Goal: Contribute content: Contribute content

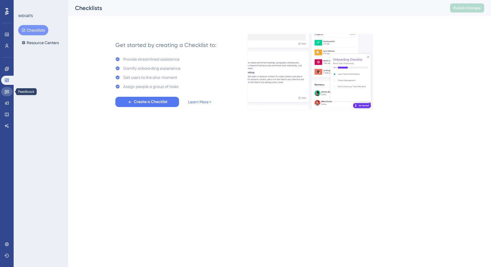
click at [7, 91] on icon at bounding box center [7, 92] width 4 height 4
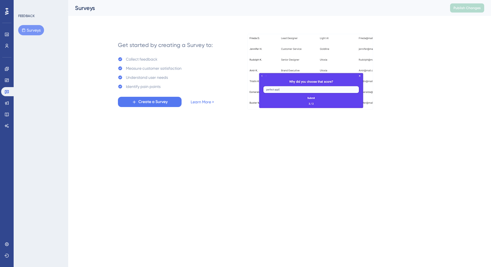
click at [7, 13] on icon at bounding box center [6, 11] width 3 height 7
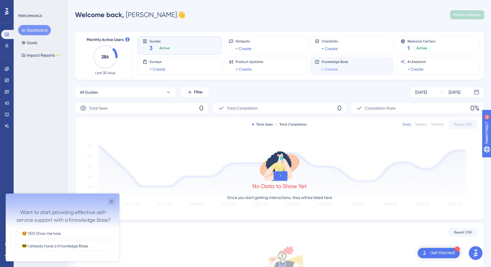
click at [322, 70] on link "+ Create" at bounding box center [330, 69] width 16 height 7
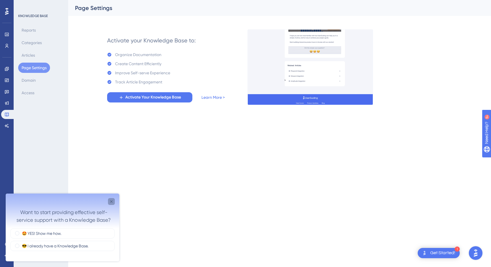
click at [111, 203] on icon "Close survey" at bounding box center [111, 201] width 5 height 5
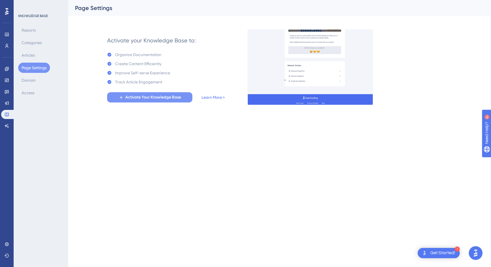
click at [149, 97] on span "Activate Your Knowledge Base" at bounding box center [153, 97] width 56 height 7
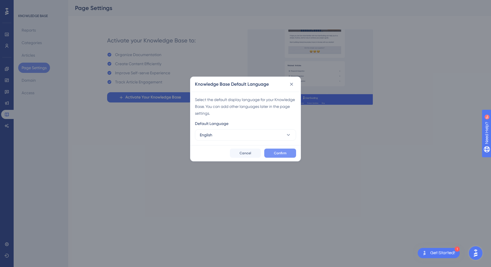
click at [276, 154] on span "Confirm" at bounding box center [280, 153] width 13 height 5
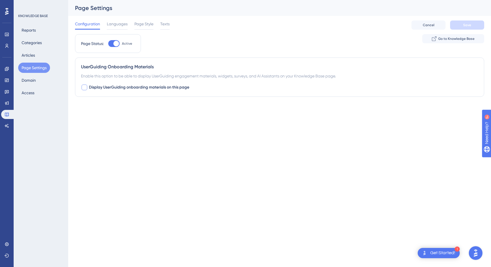
click at [84, 87] on div at bounding box center [85, 87] width 6 height 6
checkbox input "true"
click at [146, 123] on div "Container Xift Portal" at bounding box center [279, 118] width 397 height 20
click at [141, 124] on button "Xift Portal" at bounding box center [112, 122] width 63 height 11
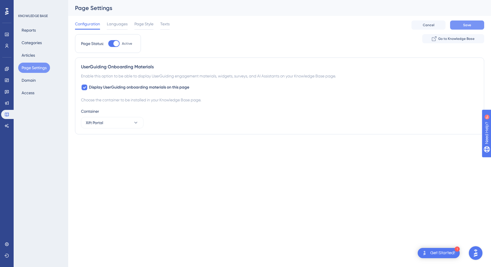
click at [457, 26] on button "Save" at bounding box center [467, 24] width 34 height 9
click at [32, 56] on button "Articles" at bounding box center [28, 55] width 20 height 10
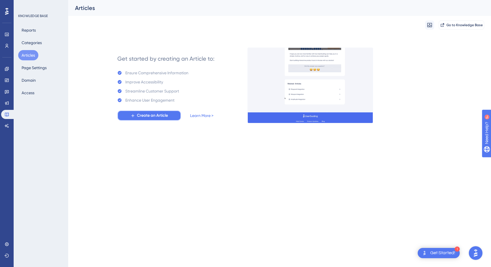
click at [167, 115] on span "Create an Article" at bounding box center [152, 115] width 31 height 7
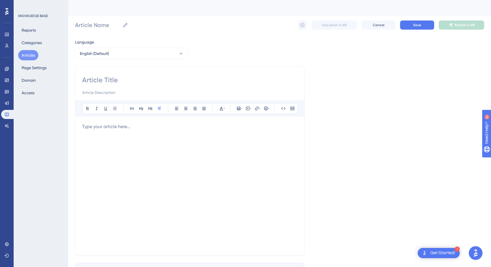
click at [154, 83] on input at bounding box center [189, 79] width 215 height 9
type input "Discovery Tool"
click at [134, 124] on p at bounding box center [189, 126] width 215 height 7
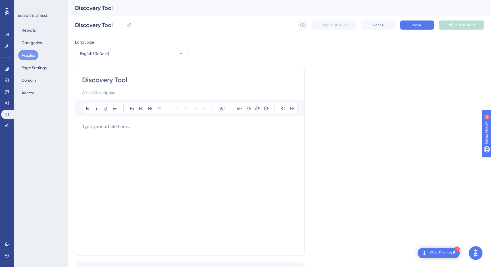
click at [194, 124] on p at bounding box center [189, 126] width 215 height 7
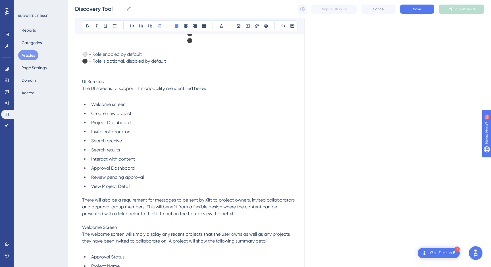
scroll to position [1713, 0]
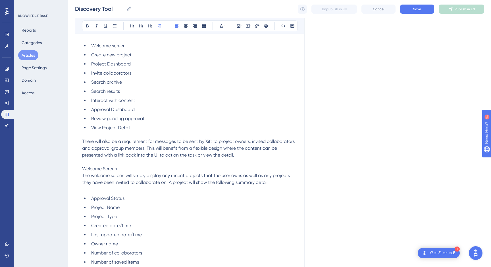
drag, startPoint x: 84, startPoint y: 51, endPoint x: 170, endPoint y: 266, distance: 231.4
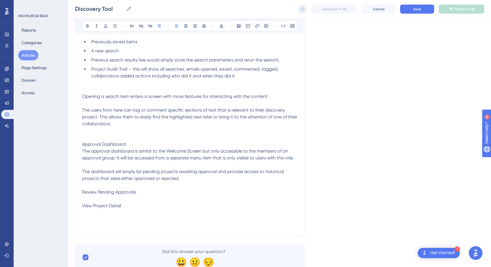
scroll to position [2634, 0]
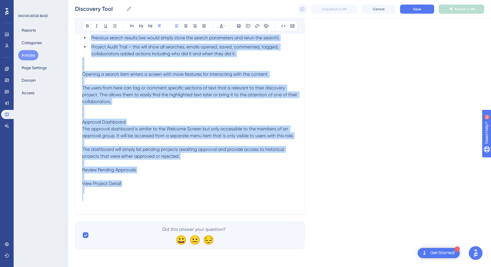
click at [157, 195] on p at bounding box center [189, 197] width 215 height 7
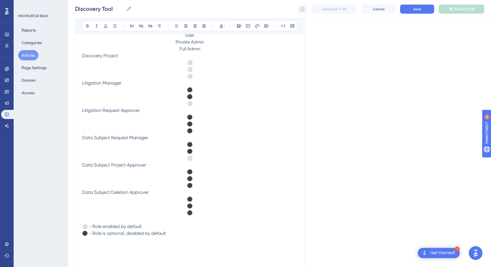
scroll to position [1513, 0]
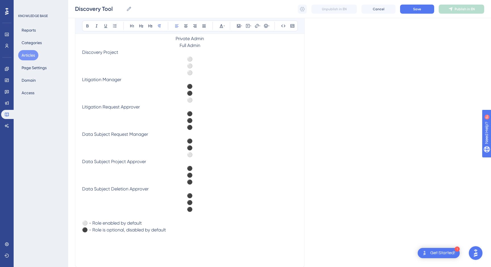
click at [167, 138] on p "Data Subject Request Manager" at bounding box center [189, 134] width 215 height 7
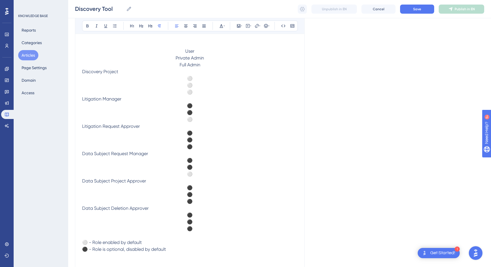
scroll to position [1508, 0]
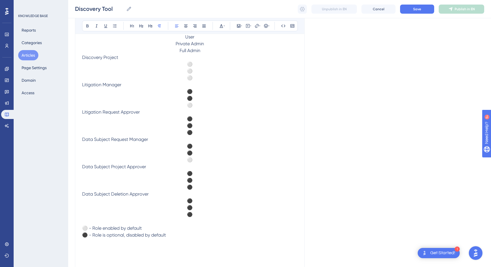
drag, startPoint x: 202, startPoint y: 218, endPoint x: 78, endPoint y: 35, distance: 221.4
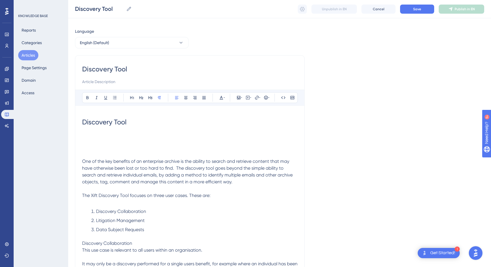
scroll to position [0, 0]
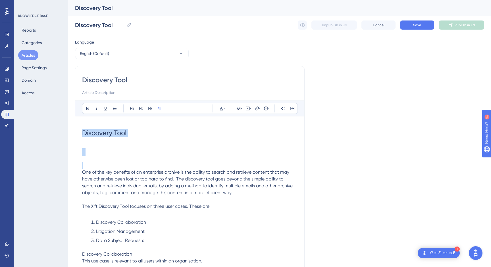
drag, startPoint x: 132, startPoint y: 163, endPoint x: 81, endPoint y: 133, distance: 59.1
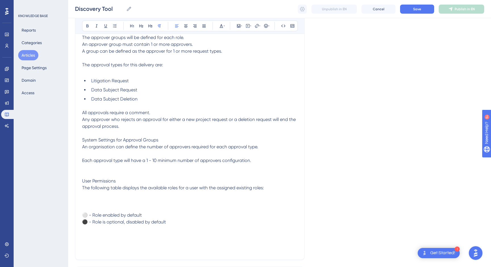
scroll to position [1339, 0]
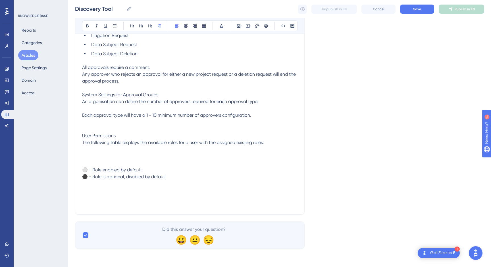
click at [139, 161] on p at bounding box center [189, 162] width 215 height 7
click at [138, 157] on p at bounding box center [189, 156] width 215 height 7
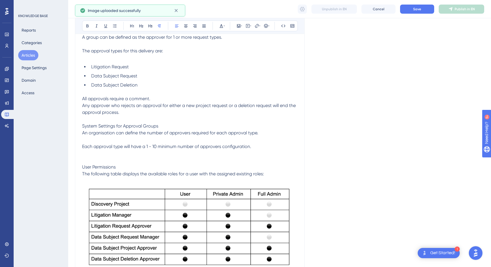
scroll to position [1295, 0]
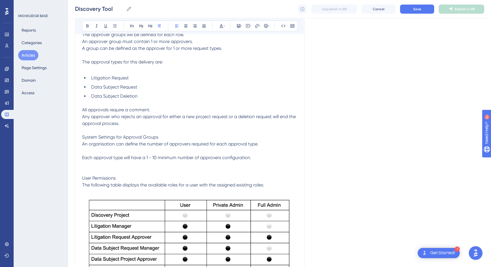
click at [161, 172] on p at bounding box center [189, 171] width 215 height 7
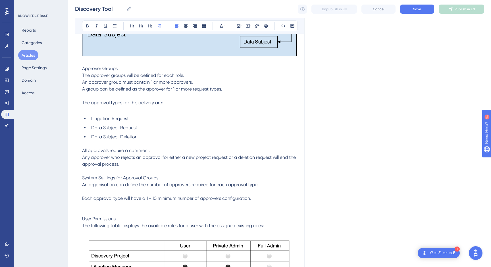
scroll to position [1245, 0]
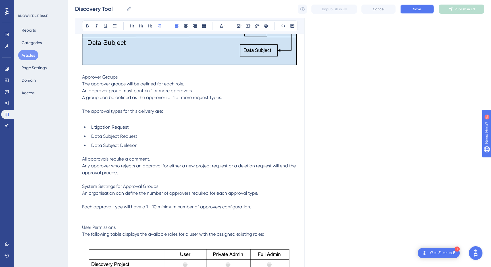
click at [418, 9] on span "Save" at bounding box center [417, 9] width 8 height 5
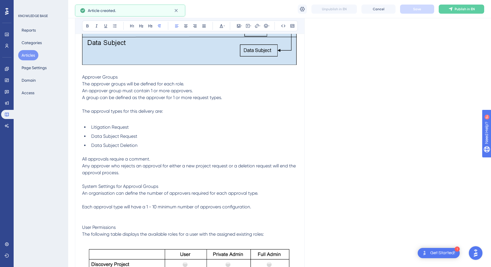
scroll to position [1025, 0]
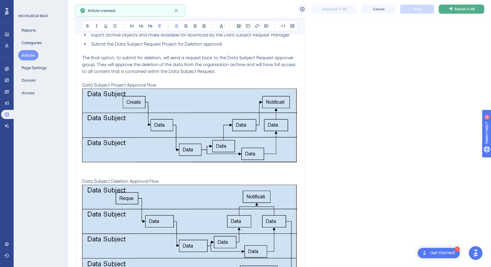
click at [463, 9] on span "Publish in EN" at bounding box center [465, 9] width 20 height 5
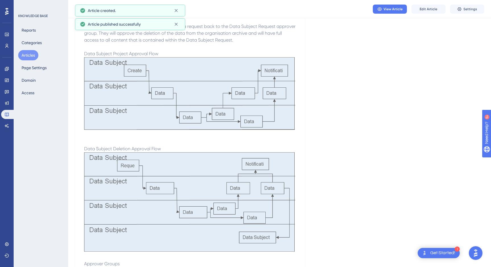
scroll to position [1173, 0]
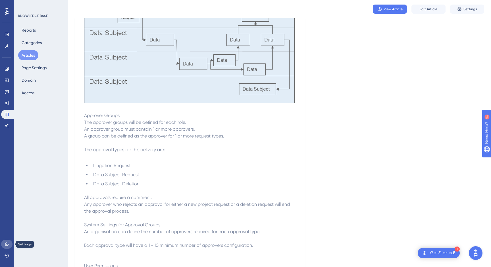
click at [7, 243] on icon at bounding box center [7, 244] width 5 height 5
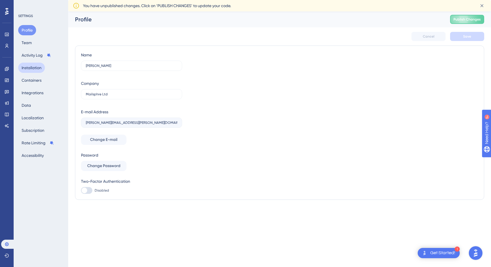
click at [35, 65] on button "Installation" at bounding box center [31, 68] width 27 height 10
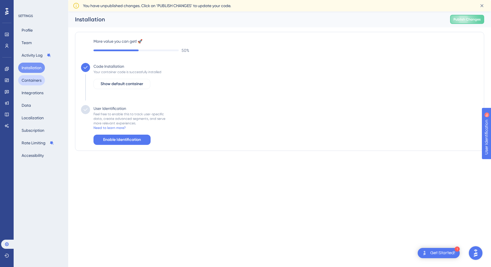
click at [34, 84] on button "Containers" at bounding box center [31, 80] width 27 height 10
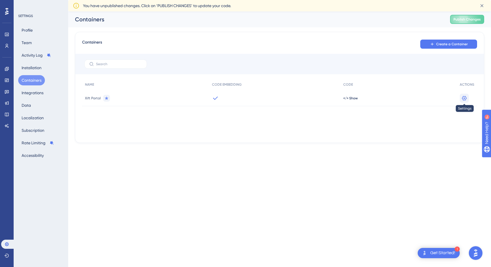
click at [467, 97] on icon at bounding box center [465, 98] width 6 height 6
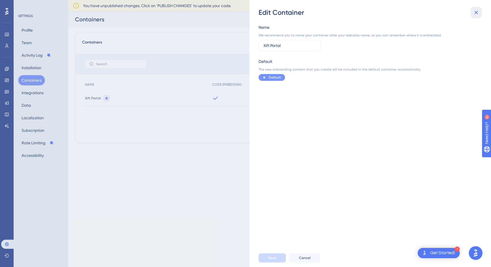
click at [475, 13] on icon at bounding box center [476, 12] width 7 height 7
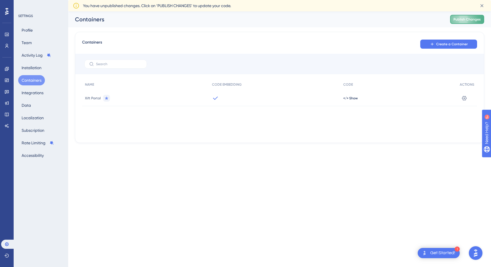
click at [466, 20] on span "Publish Changes" at bounding box center [467, 19] width 27 height 5
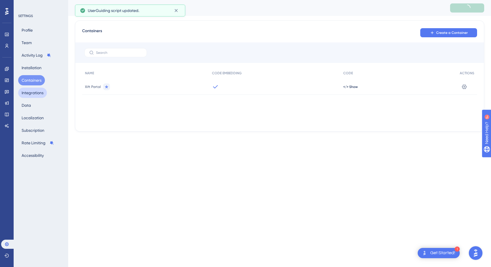
click at [38, 91] on button "Integrations" at bounding box center [32, 93] width 29 height 10
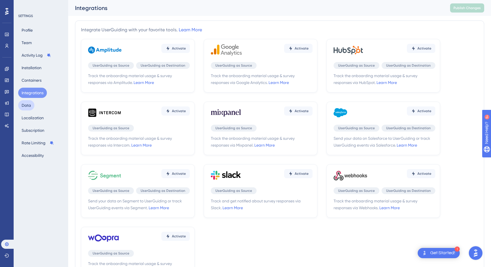
click at [28, 109] on button "Data" at bounding box center [26, 105] width 16 height 10
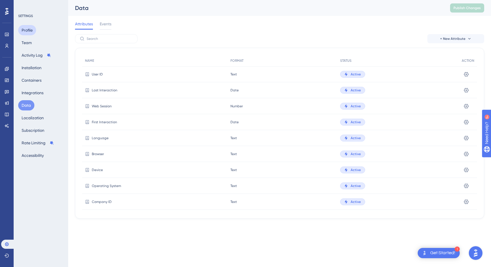
click at [30, 31] on button "Profile" at bounding box center [27, 30] width 18 height 10
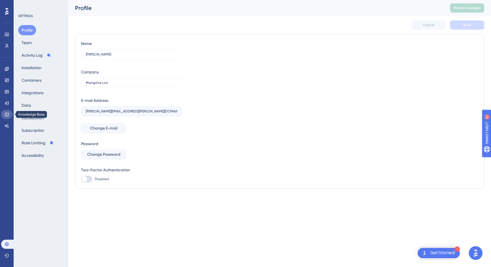
click at [6, 117] on link at bounding box center [6, 114] width 11 height 9
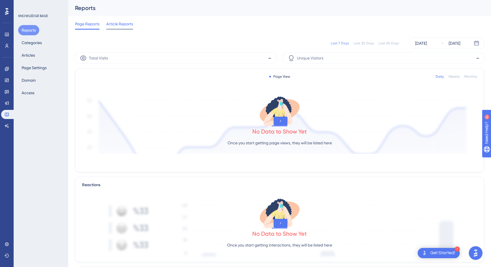
click at [123, 22] on span "Article Reports" at bounding box center [119, 23] width 27 height 7
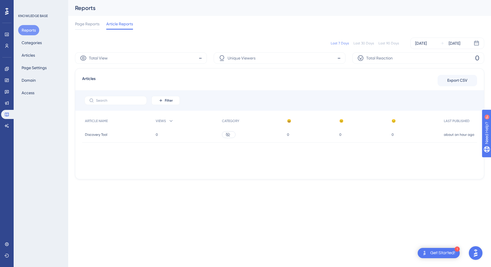
click at [108, 134] on div "Discovery Tool Discovery Tool" at bounding box center [117, 135] width 71 height 16
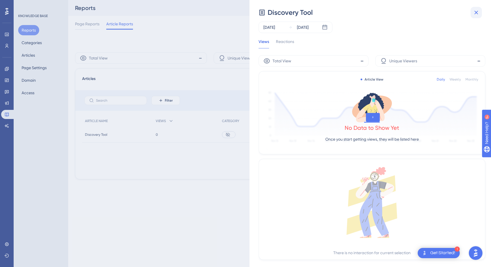
click at [478, 13] on icon at bounding box center [476, 12] width 7 height 7
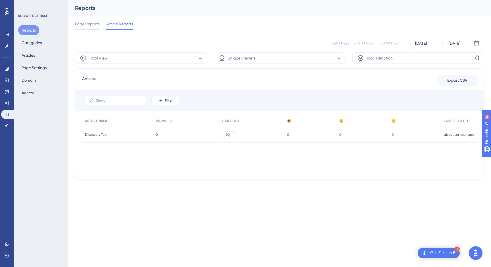
click at [229, 134] on icon at bounding box center [228, 134] width 4 height 4
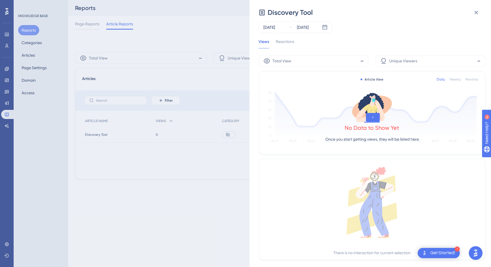
click at [311, 64] on div "Total View -" at bounding box center [314, 60] width 110 height 11
click at [315, 61] on div "Total View -" at bounding box center [314, 60] width 110 height 11
click at [472, 12] on button at bounding box center [476, 12] width 11 height 11
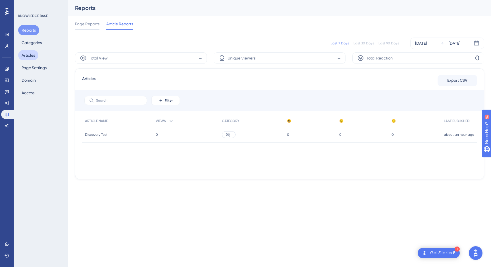
click at [36, 53] on button "Articles" at bounding box center [28, 55] width 20 height 10
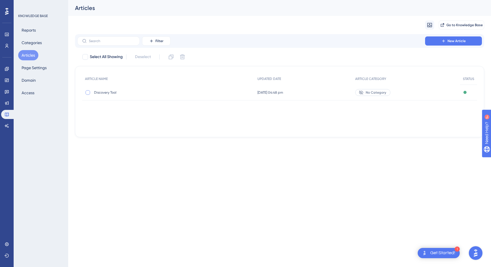
click at [87, 92] on div at bounding box center [88, 92] width 5 height 5
checkbox input "true"
